Goal: Task Accomplishment & Management: Manage account settings

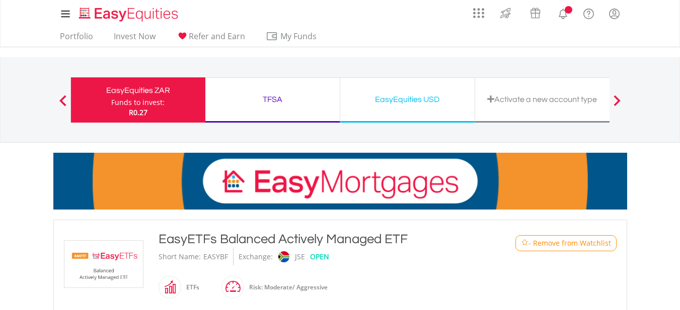
scroll to position [50, 0]
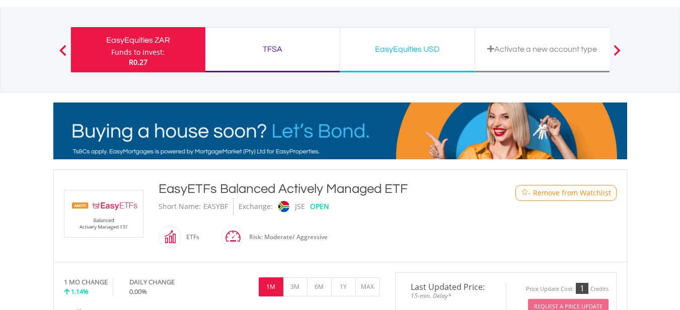
click at [539, 193] on span "- Remove from Watchlist" at bounding box center [569, 193] width 83 height 10
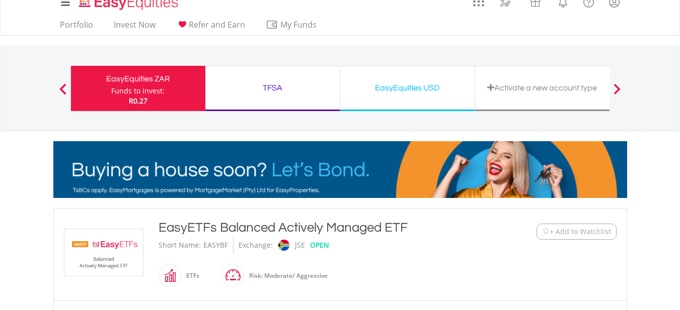
scroll to position [0, 0]
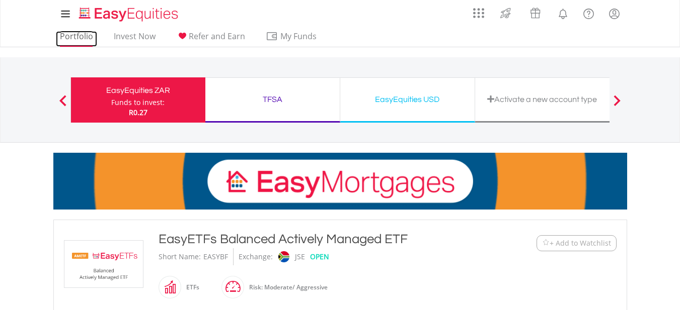
click at [92, 35] on link "Portfolio" at bounding box center [76, 39] width 41 height 16
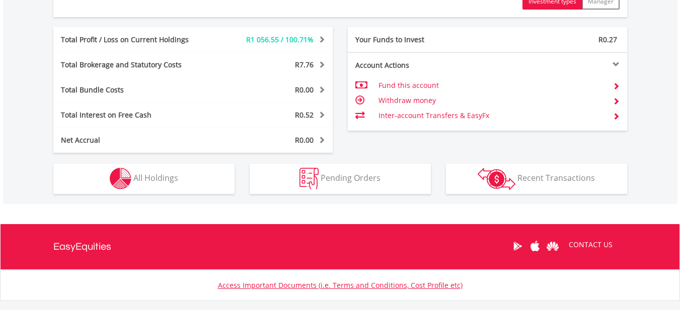
scroll to position [553, 0]
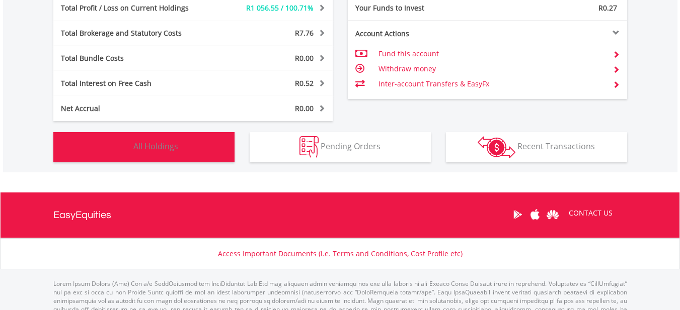
click at [198, 147] on button "Holdings All Holdings" at bounding box center [143, 147] width 181 height 30
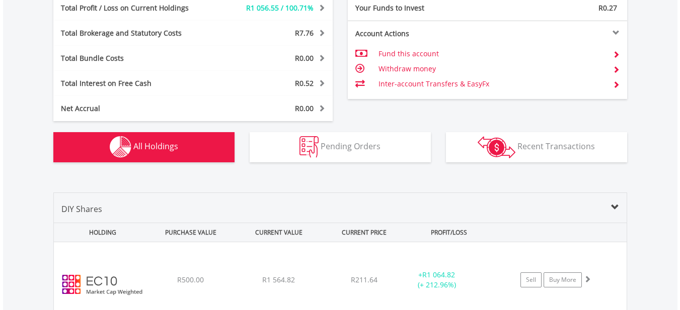
scroll to position [746, 0]
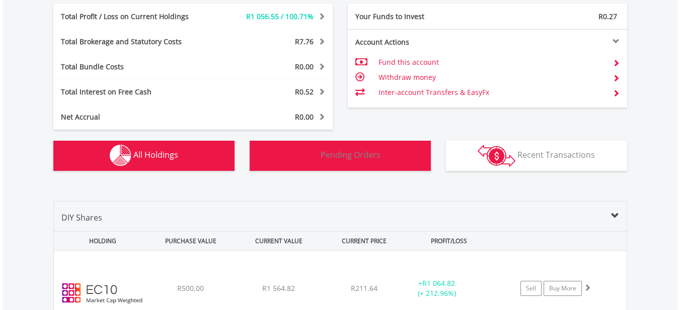
click at [342, 157] on span "Pending Orders" at bounding box center [351, 154] width 60 height 11
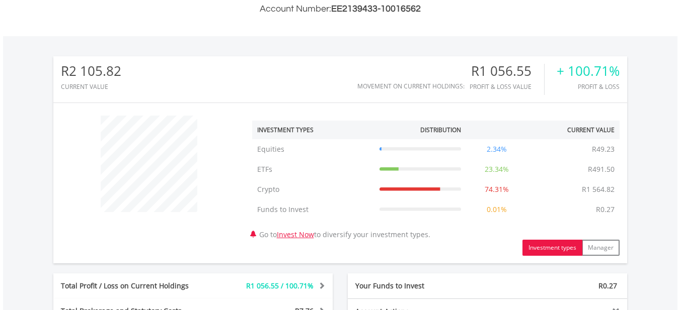
scroll to position [84, 0]
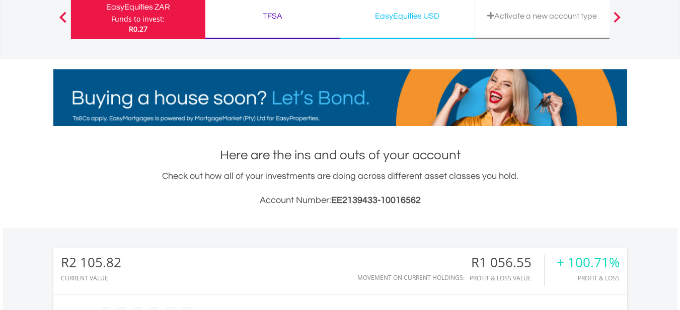
drag, startPoint x: 417, startPoint y: 15, endPoint x: 417, endPoint y: 22, distance: 6.5
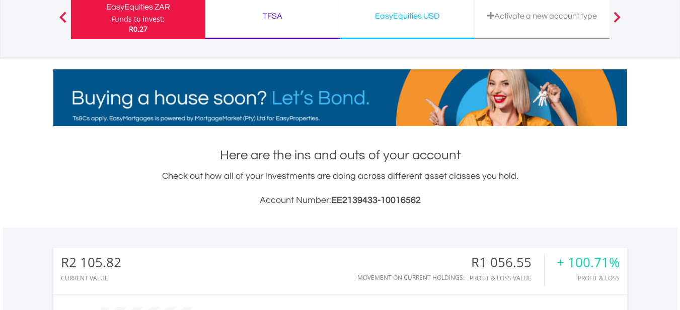
click at [418, 15] on div "EasyEquities USD" at bounding box center [407, 16] width 122 height 14
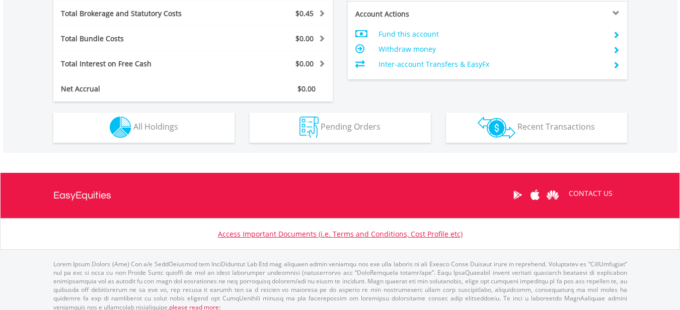
scroll to position [553, 0]
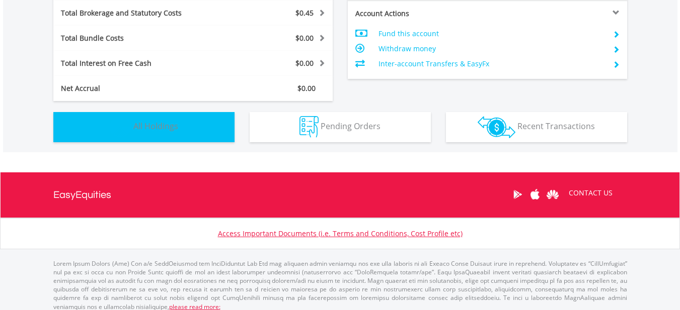
click at [192, 122] on button "Holdings All Holdings" at bounding box center [143, 127] width 181 height 30
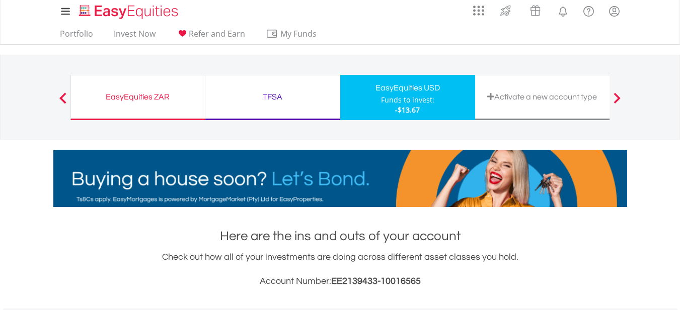
scroll to position [0, 0]
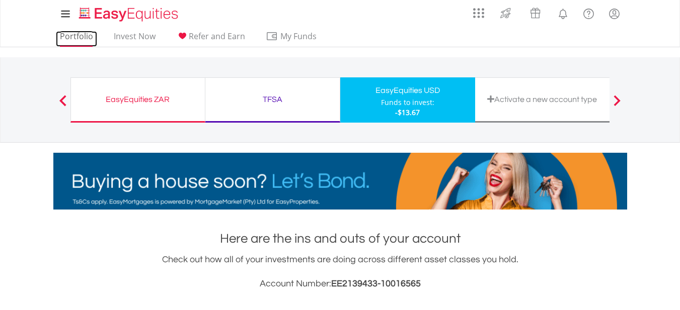
click at [63, 32] on link "Portfolio" at bounding box center [76, 39] width 41 height 16
